Goal: Information Seeking & Learning: Learn about a topic

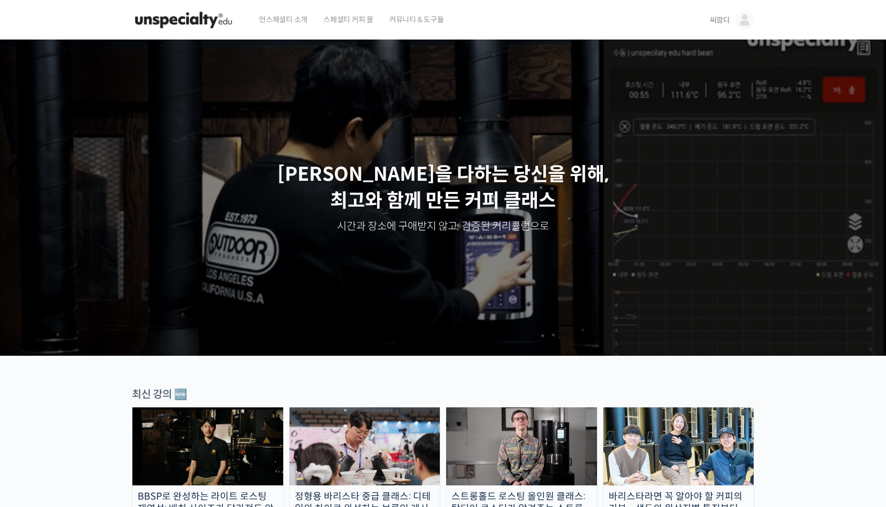
click at [494, 22] on span "씨깜디" at bounding box center [720, 19] width 20 height 9
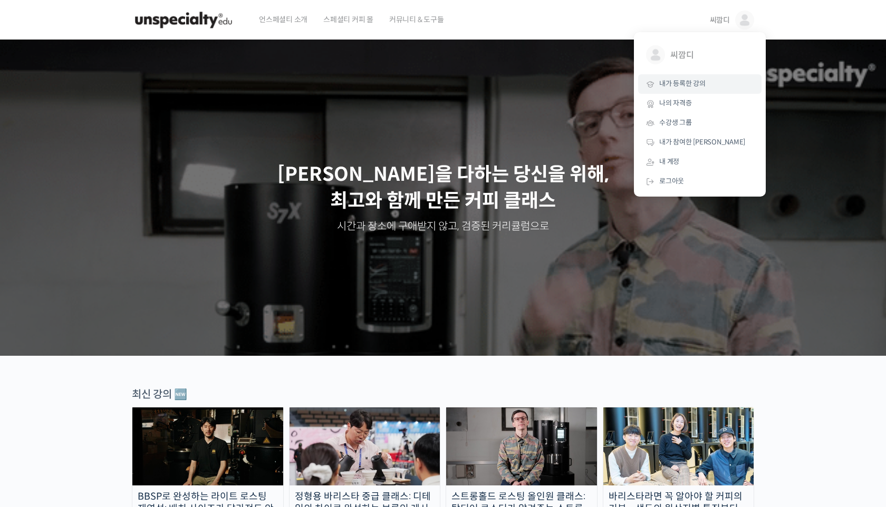
click at [494, 81] on span "내가 등록한 강의" at bounding box center [682, 83] width 46 height 9
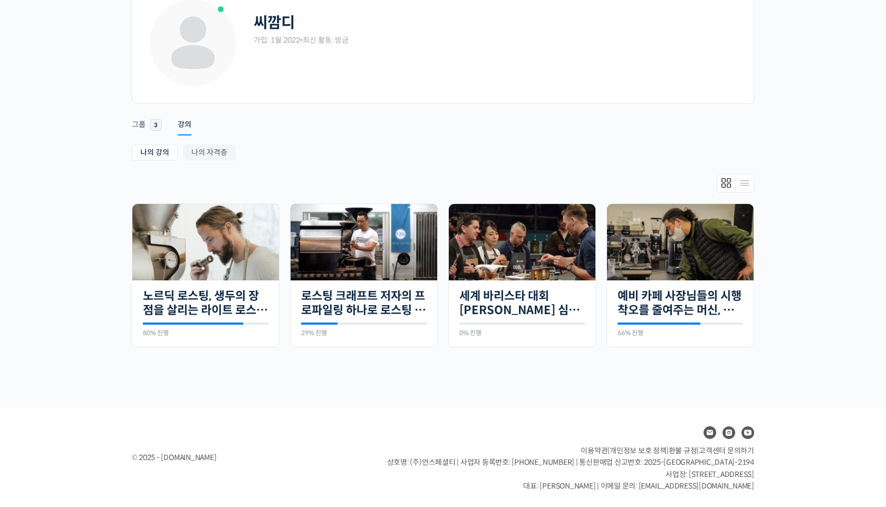
scroll to position [67, 0]
click at [369, 270] on img at bounding box center [364, 241] width 147 height 83
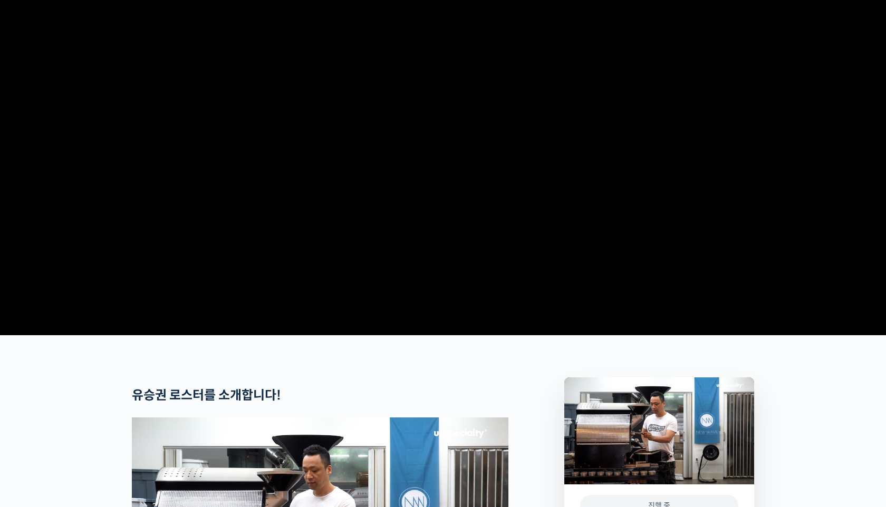
scroll to position [72, 0]
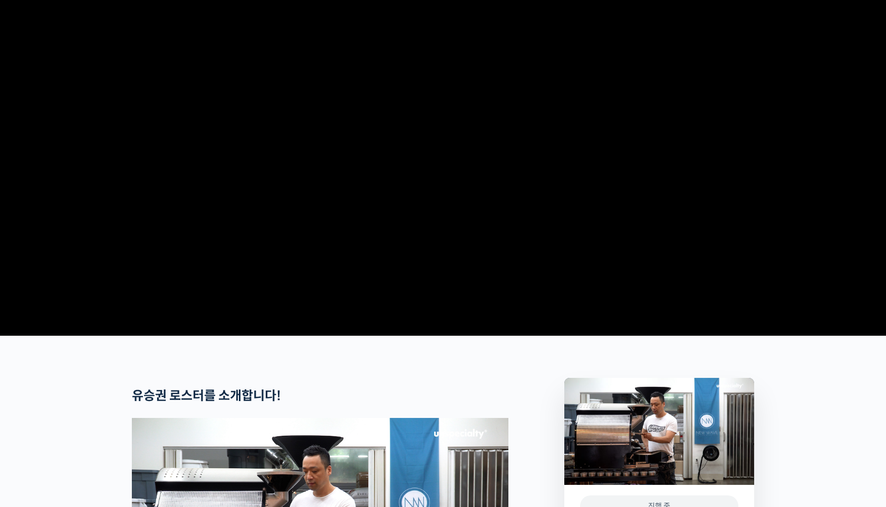
click at [504, 332] on video at bounding box center [443, 150] width 622 height 364
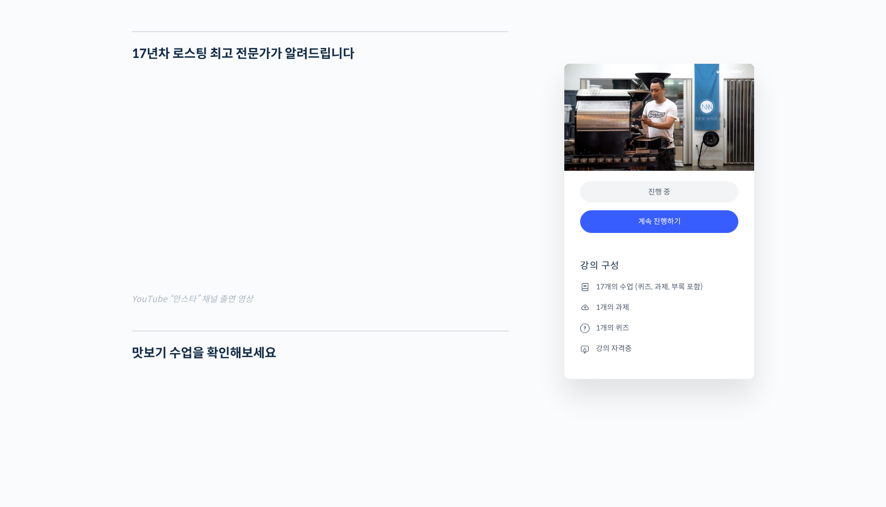
scroll to position [872, 0]
click at [707, 229] on link "계속 진행하기" at bounding box center [659, 221] width 158 height 23
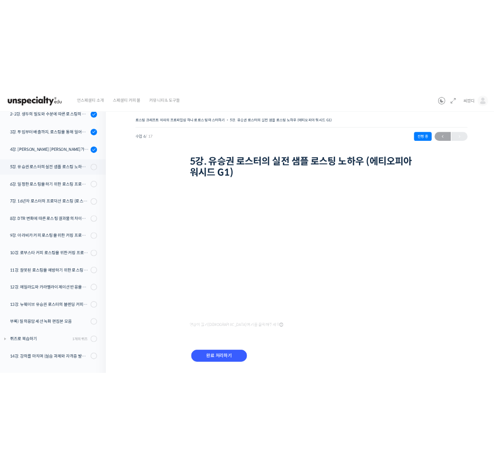
scroll to position [161, 0]
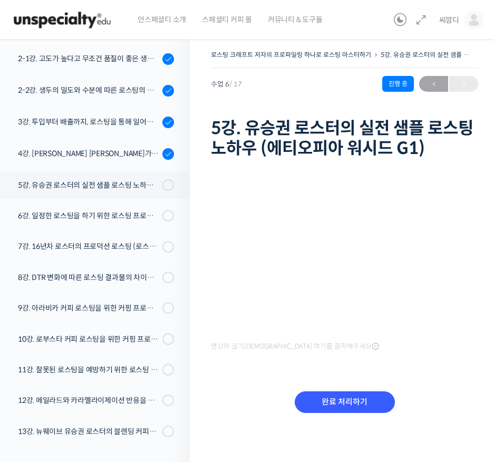
click at [430, 148] on h1 "5강. 유승권 로스터의 실전 샘플 로스팅 노하우 (에티오피아 워시드 G1)" at bounding box center [344, 138] width 267 height 41
click at [425, 132] on h1 "5강. 유승권 로스터의 실전 샘플 로스팅 노하우 (에티오피아 워시드 G1)" at bounding box center [344, 138] width 267 height 41
click at [459, 359] on div "영상이 끊기신다면 여기를 클릭해주세요 완료 처리하기" at bounding box center [344, 301] width 267 height 279
click at [365, 400] on input "완료 처리하기" at bounding box center [345, 402] width 100 height 22
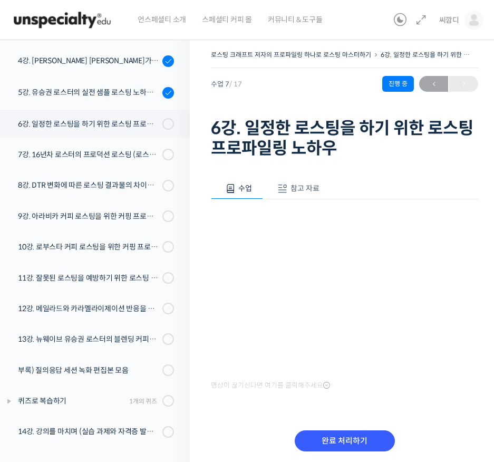
scroll to position [162, 0]
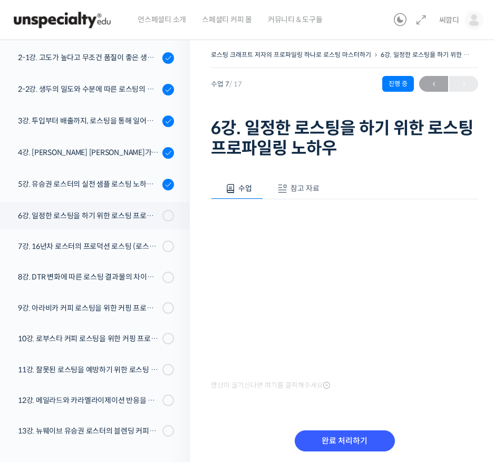
click at [464, 396] on div "수업 참고 자료 영상이 끊기[DEMOGRAPHIC_DATA]를 클릭해주세요 PPT 수업 자료 (클릭하시면 새 창에서 열립니다) 완료 처리하기" at bounding box center [344, 321] width 267 height 318
click at [438, 409] on div "수업 참고 자료 영상이 끊기[DEMOGRAPHIC_DATA]를 클릭해주세요 PPT 수업 자료 (클릭하시면 새 창에서 열립니다) 완료 처리하기" at bounding box center [344, 321] width 267 height 318
click at [360, 375] on div "영상이 끊기신다면 여기를 클릭해주세요" at bounding box center [344, 295] width 267 height 193
click at [413, 395] on div "수업 참고 자료 영상이 끊기신다면 여기를 클릭해주세요 PPT 수업 자료 (클릭하시면 새 창에서 열립니다) 완료 처리하기" at bounding box center [344, 321] width 267 height 318
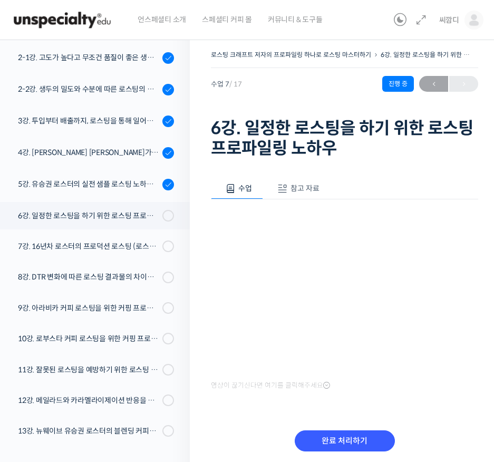
click at [378, 382] on div "영상이 끊기신다면 여기를 클릭해주세요" at bounding box center [344, 295] width 267 height 193
drag, startPoint x: 292, startPoint y: 381, endPoint x: 380, endPoint y: 398, distance: 89.6
click at [380, 398] on div "수업 참고 자료 영상이 끊기신다면 여기를 클릭해주세요 PPT 수업 자료 (클릭하시면 새 창에서 열립니다) 완료 처리하기" at bounding box center [344, 321] width 267 height 318
click at [342, 415] on div "수업 참고 자료 영상이 끊기신다면 여기를 클릭해주세요 PPT 수업 자료 (클릭하시면 새 창에서 열립니다) 완료 처리하기" at bounding box center [344, 321] width 267 height 318
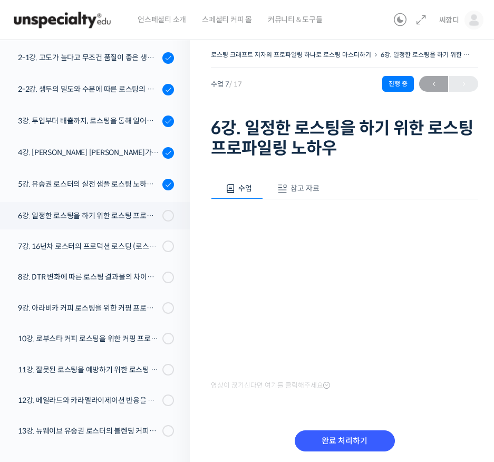
click at [390, 398] on div "수업 참고 자료 영상이 끊기신다면 여기를 클릭해주세요 PPT 수업 자료 (클릭하시면 새 창에서 열립니다) 완료 처리하기" at bounding box center [344, 321] width 267 height 318
click at [344, 436] on input "완료 처리하기" at bounding box center [345, 441] width 100 height 22
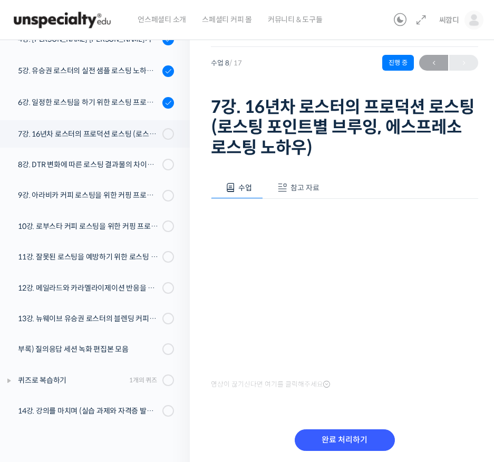
scroll to position [163, 0]
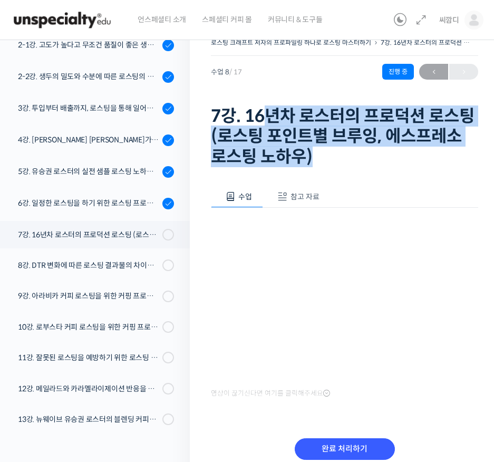
drag, startPoint x: 377, startPoint y: 146, endPoint x: 269, endPoint y: 113, distance: 112.4
click at [270, 113] on h1 "7강. 16년차 로스터의 프로덕션 로스팅 (로스팅 포인트별 브루잉, 에스프레소 로스팅 노하우)" at bounding box center [344, 136] width 267 height 61
click at [269, 113] on h1 "7강. 16년차 로스터의 프로덕션 로스팅 (로스팅 포인트별 브루잉, 에스프레소 로스팅 노하우)" at bounding box center [344, 136] width 267 height 61
